Goal: Transaction & Acquisition: Purchase product/service

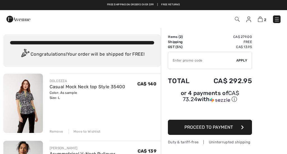
click at [263, 20] on img at bounding box center [260, 19] width 5 height 5
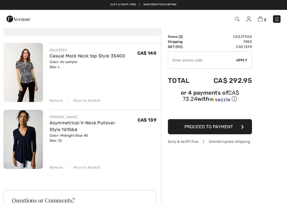
scroll to position [30, 0]
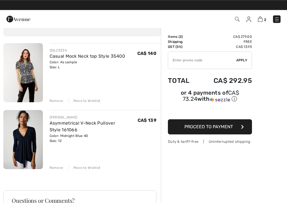
click at [55, 103] on div "Remove" at bounding box center [57, 100] width 14 height 5
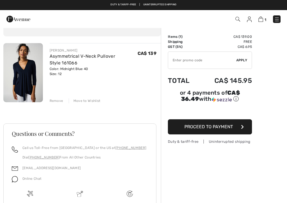
click at [26, 72] on img at bounding box center [23, 72] width 40 height 59
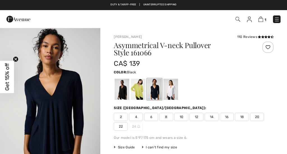
click at [119, 92] on div at bounding box center [122, 89] width 15 height 21
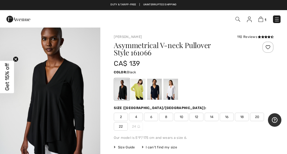
scroll to position [14, 0]
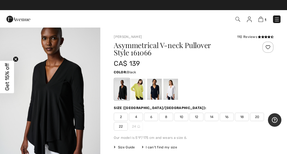
click at [43, 84] on img "1 / 11" at bounding box center [50, 89] width 100 height 151
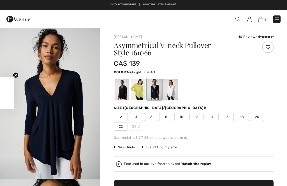
checkbox input "true"
click at [265, 18] on span "1" at bounding box center [266, 20] width 2 height 4
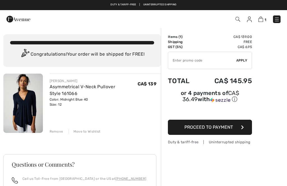
click at [225, 127] on span "Proceed to Payment" at bounding box center [209, 126] width 49 height 5
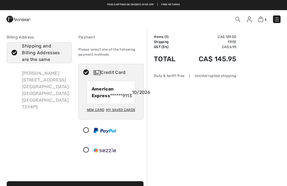
click at [103, 96] on strong "American Express" at bounding box center [103, 92] width 22 height 12
radio input "true"
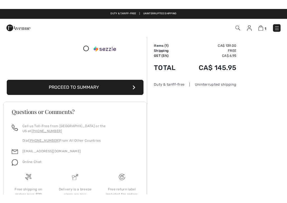
scroll to position [110, 0]
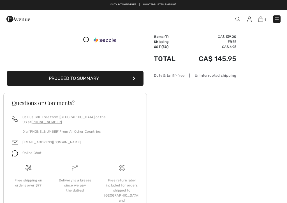
click at [59, 86] on button "Proceed to Summary" at bounding box center [75, 78] width 137 height 15
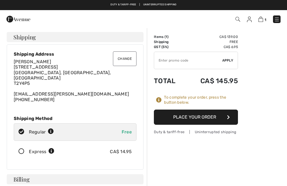
click at [229, 115] on icon "button" at bounding box center [228, 117] width 3 height 4
